Goal: Information Seeking & Learning: Find specific fact

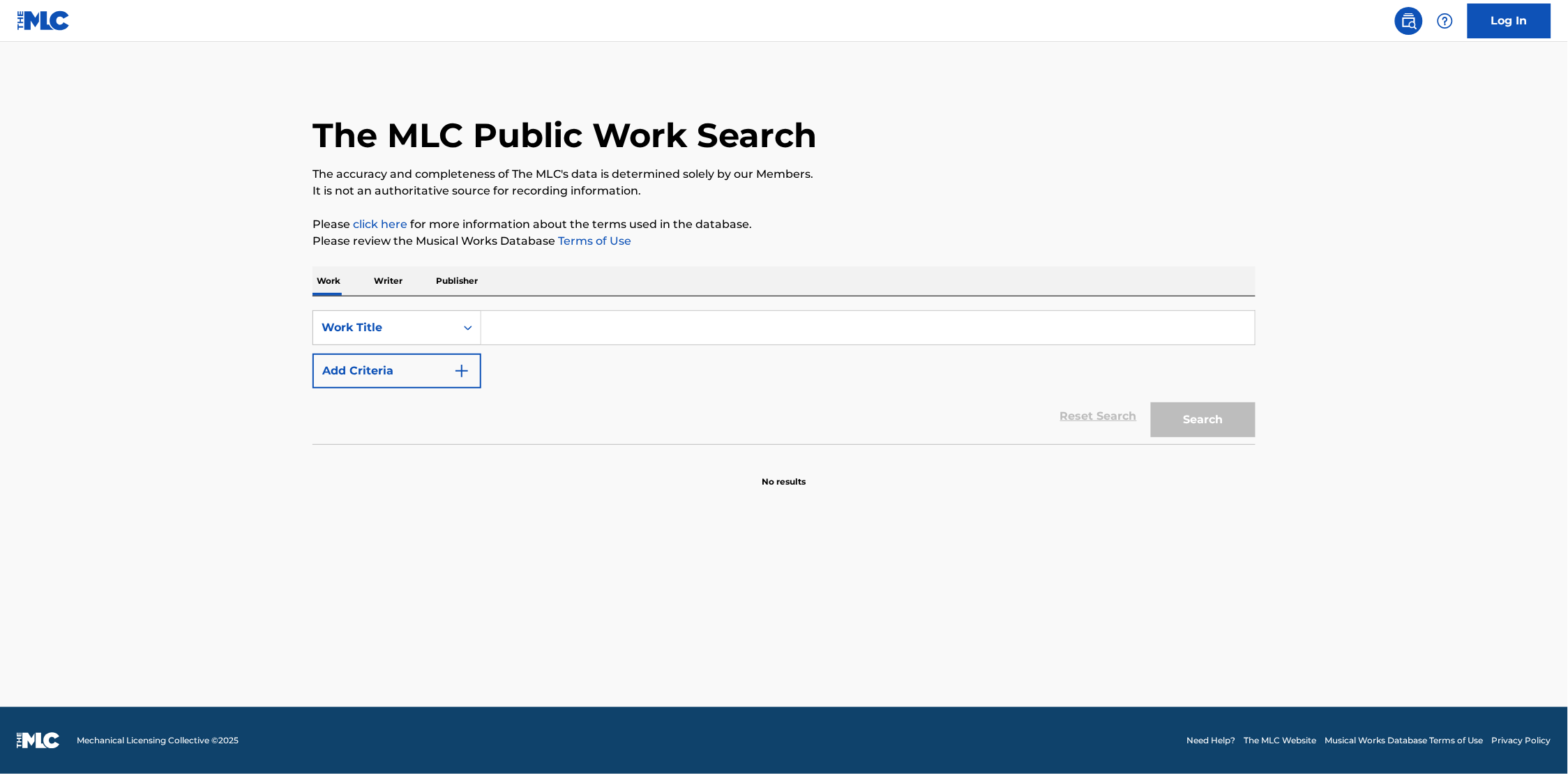
click at [520, 330] on input "Search Form" at bounding box center [868, 328] width 773 height 33
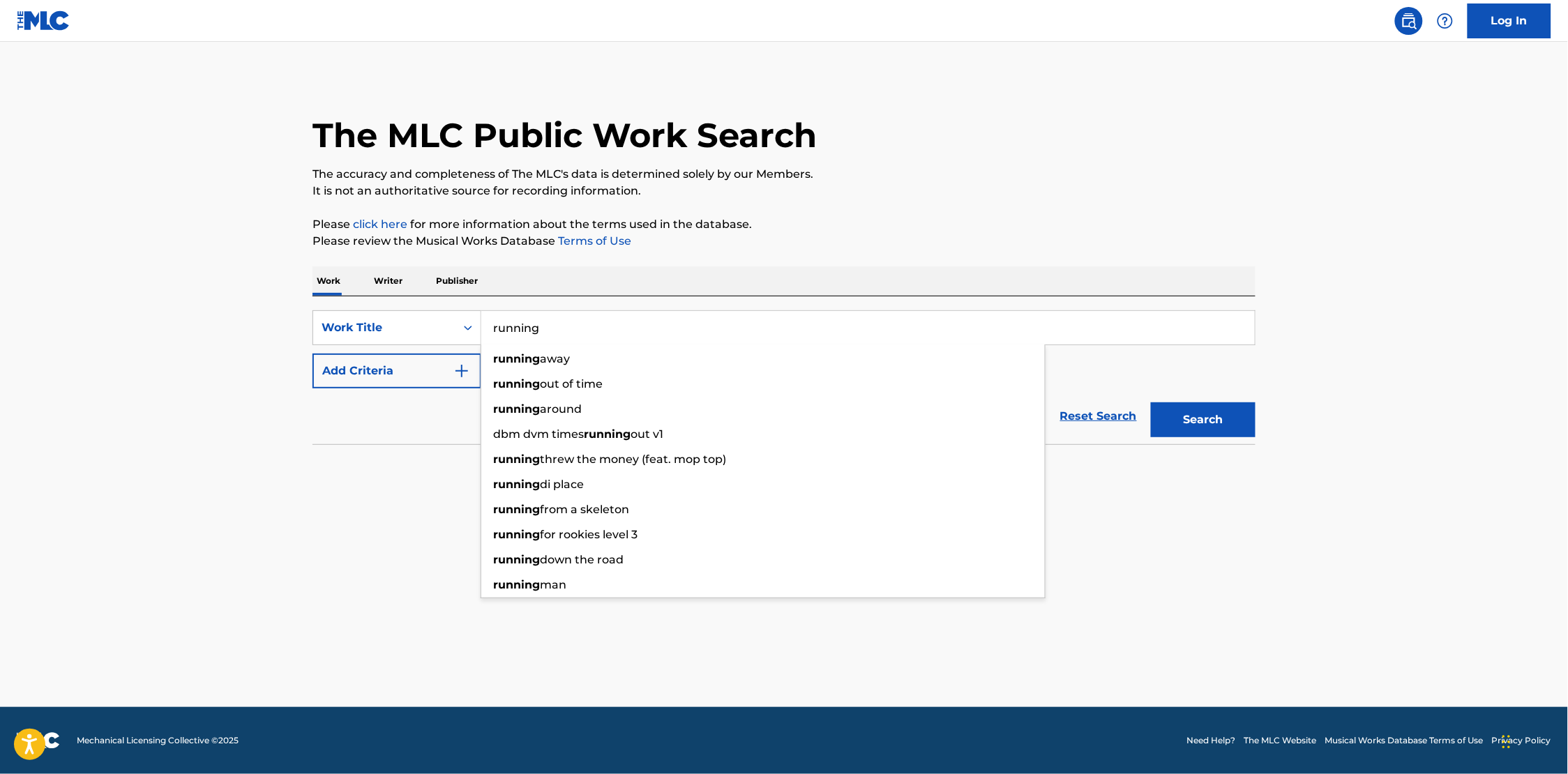
type input "running"
click at [440, 368] on button "Add Criteria" at bounding box center [397, 371] width 169 height 35
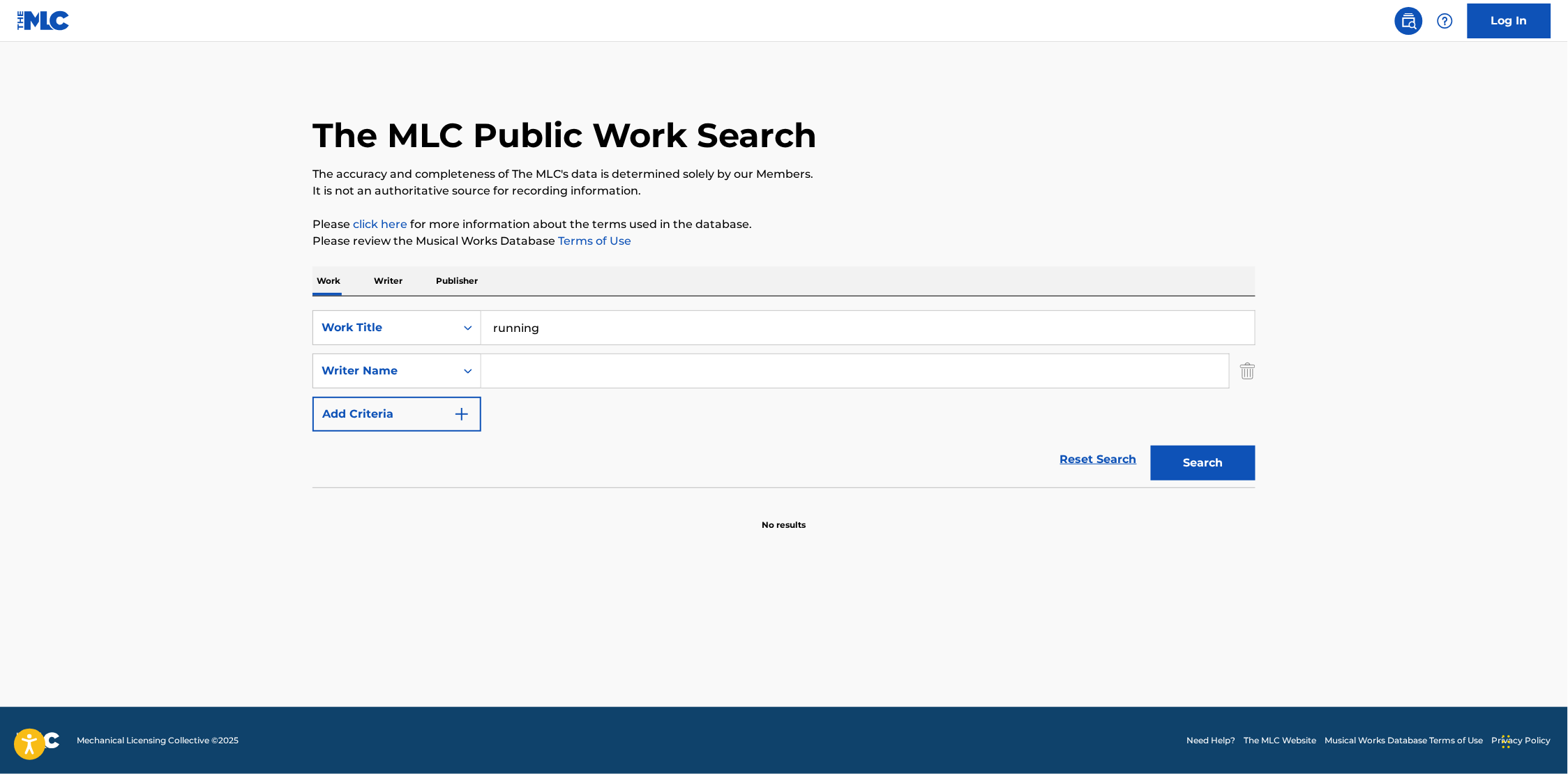
click at [613, 353] on div "SearchWithCriteriae2bab0b6-5198-4b91-9ad0-756fe9cce33d Work Title running Searc…" at bounding box center [784, 371] width 943 height 122
click at [608, 371] on input "Search Form" at bounding box center [855, 371] width 748 height 33
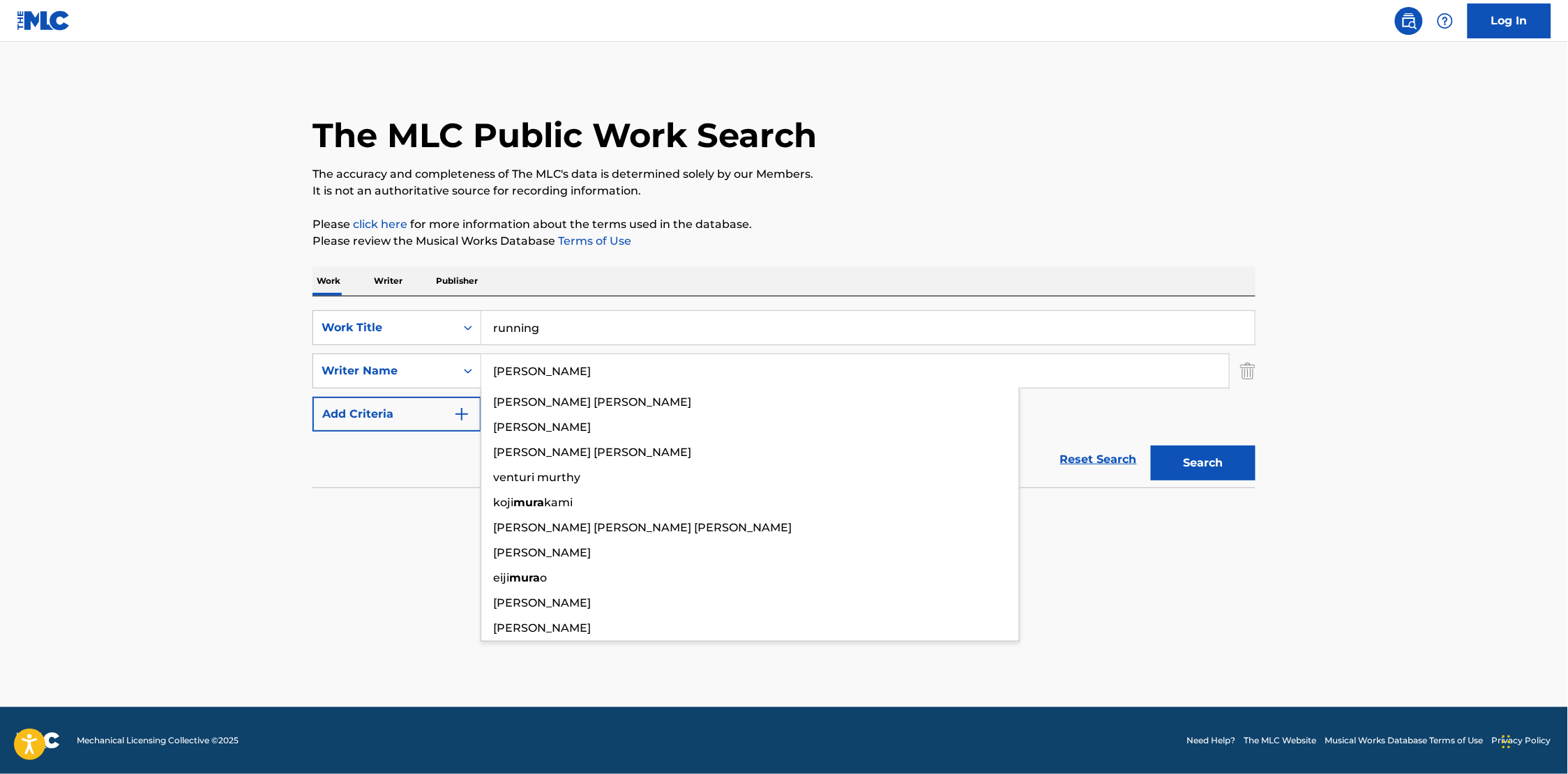
click at [1151, 446] on button "Search" at bounding box center [1204, 463] width 105 height 35
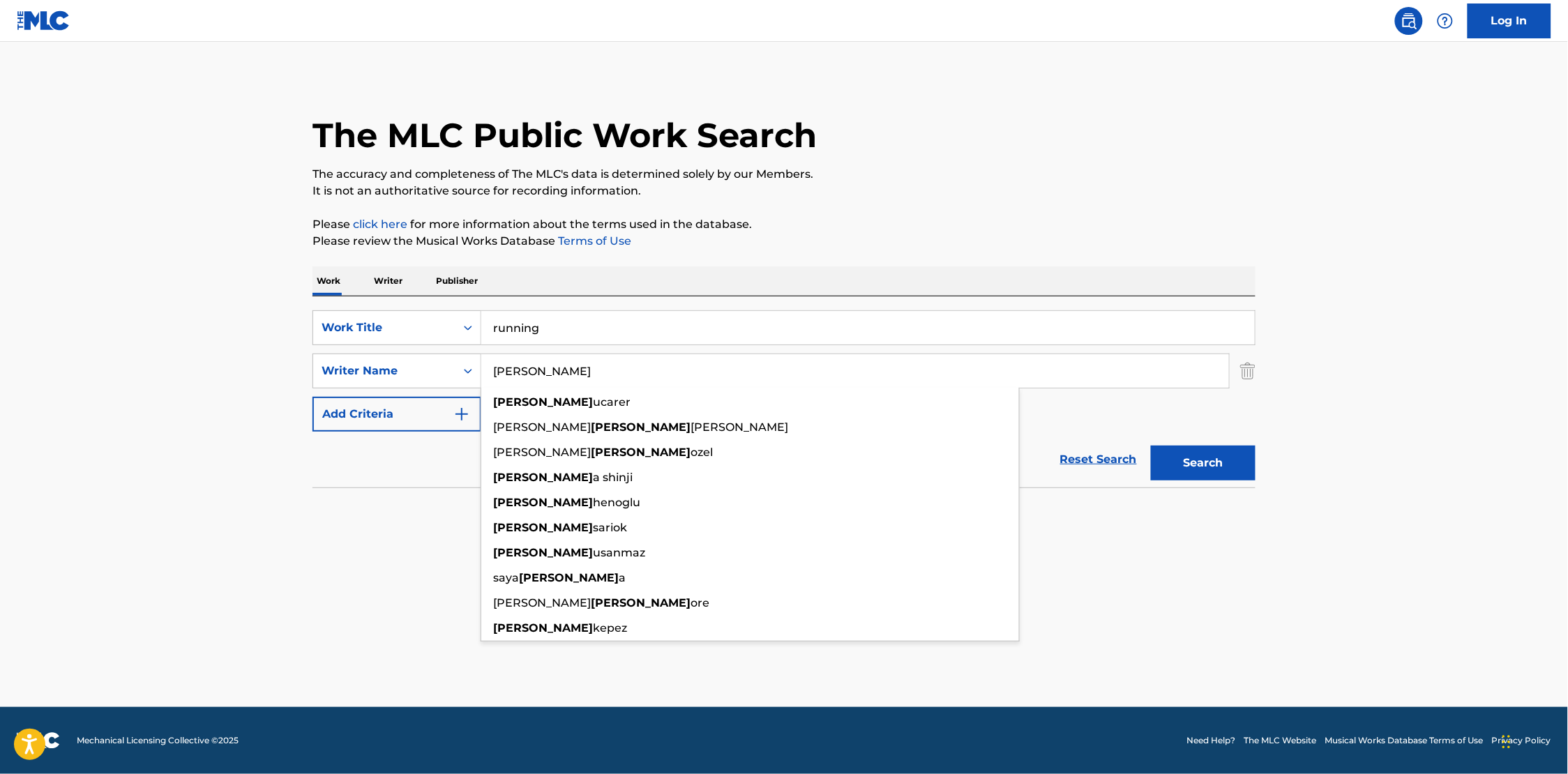
click at [514, 371] on input "[PERSON_NAME]" at bounding box center [855, 371] width 748 height 33
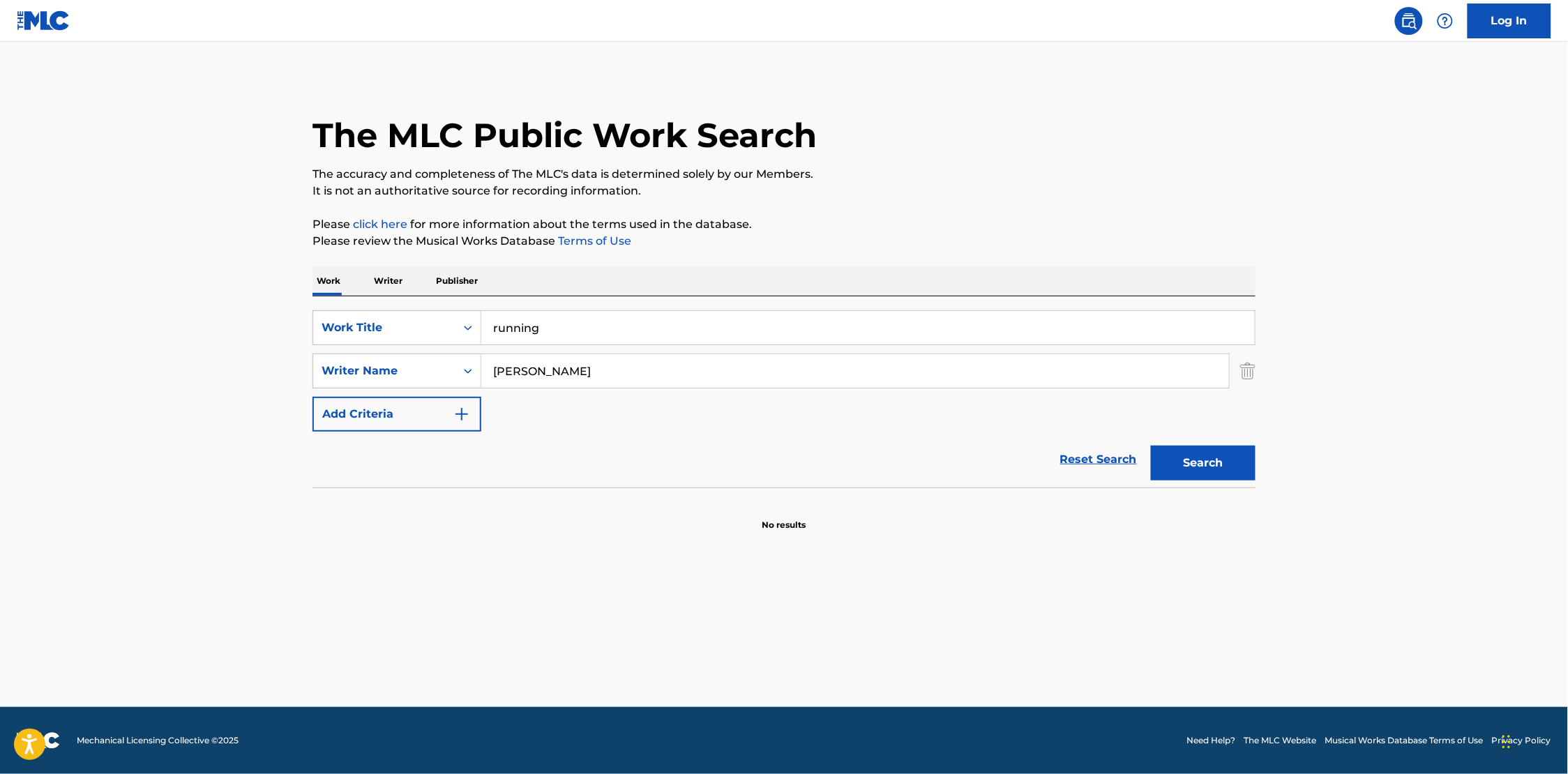
type input "[PERSON_NAME]"
click at [1151, 446] on button "Search" at bounding box center [1204, 463] width 105 height 35
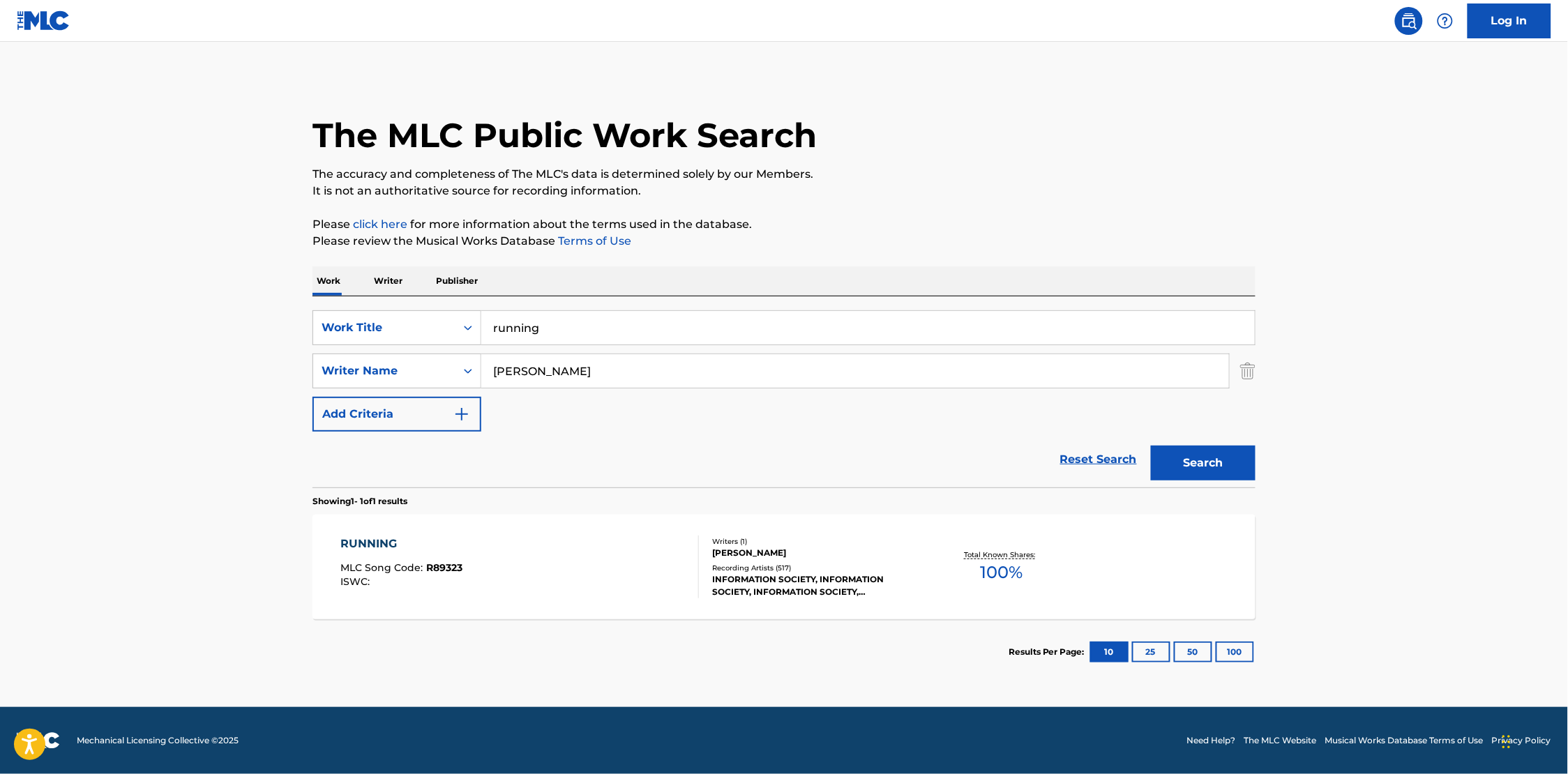
click at [752, 570] on div "Recording Artists ( 517 )" at bounding box center [817, 568] width 210 height 10
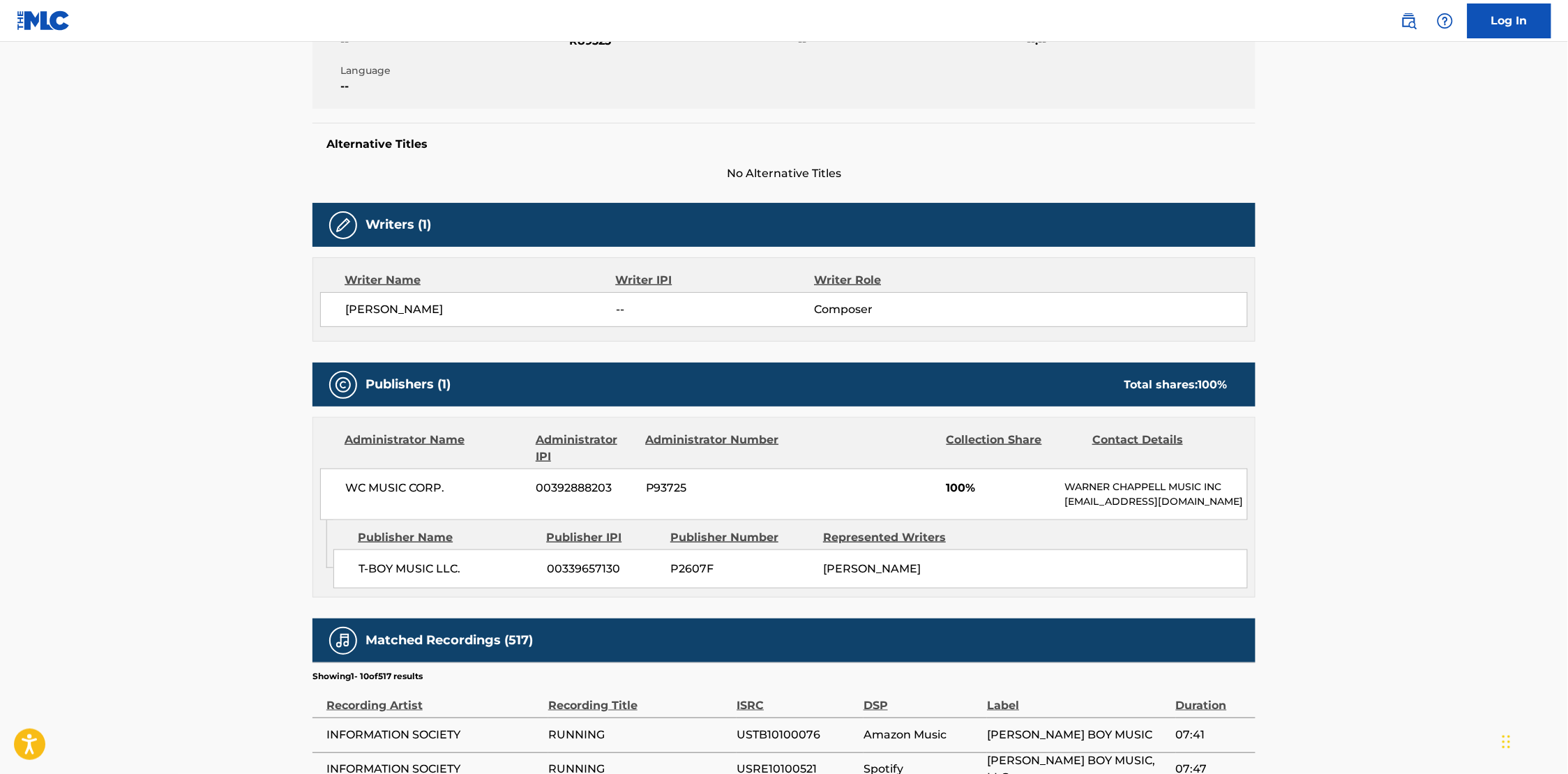
scroll to position [307, 0]
